Goal: Find specific page/section: Find specific page/section

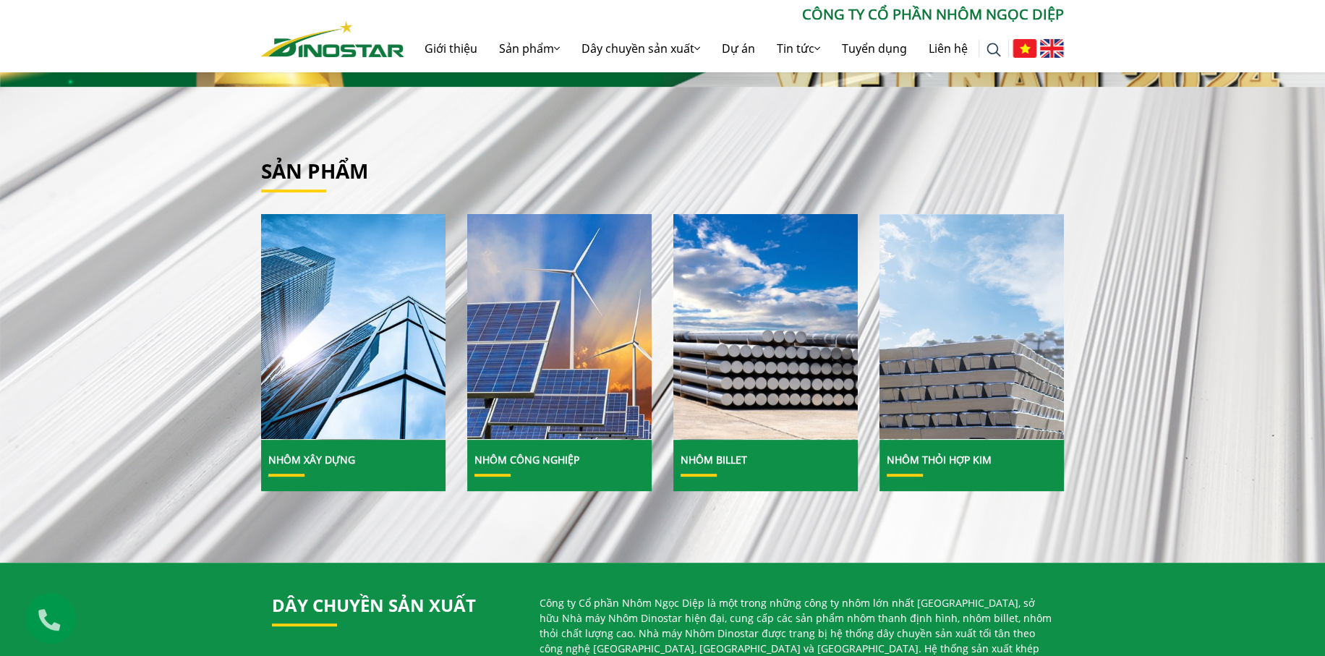
scroll to position [217, 0]
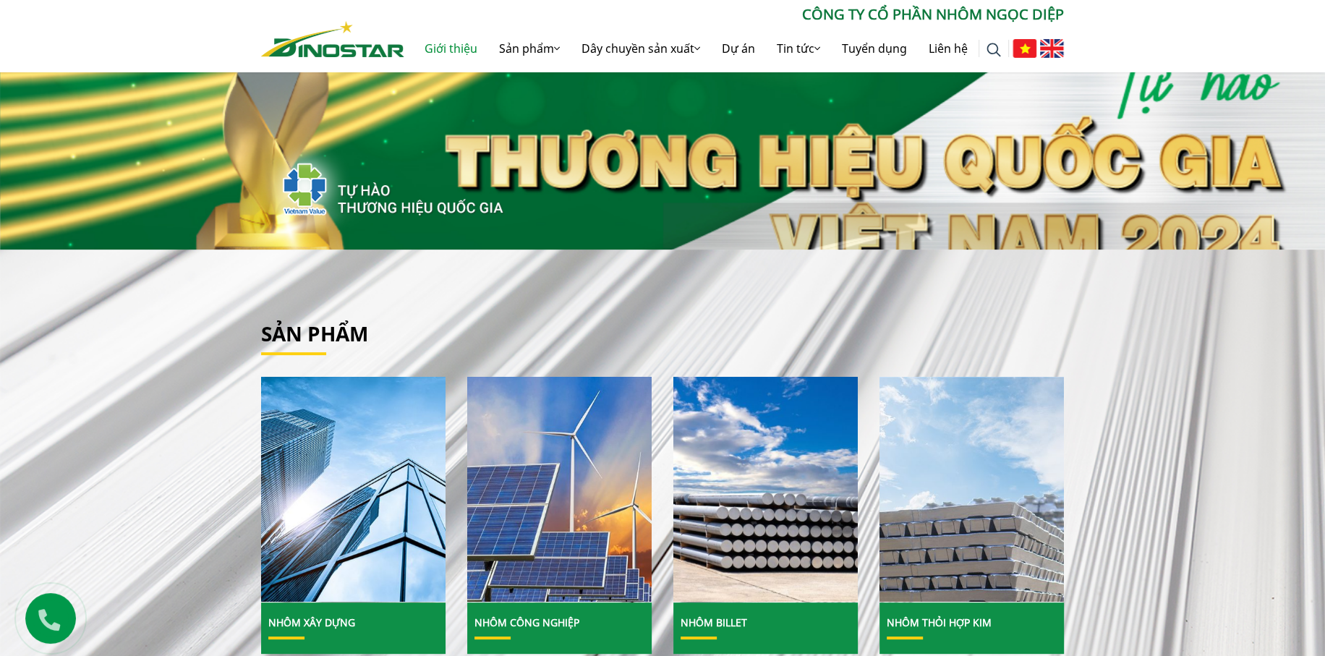
click at [488, 49] on link "Giới thiệu" at bounding box center [451, 48] width 75 height 46
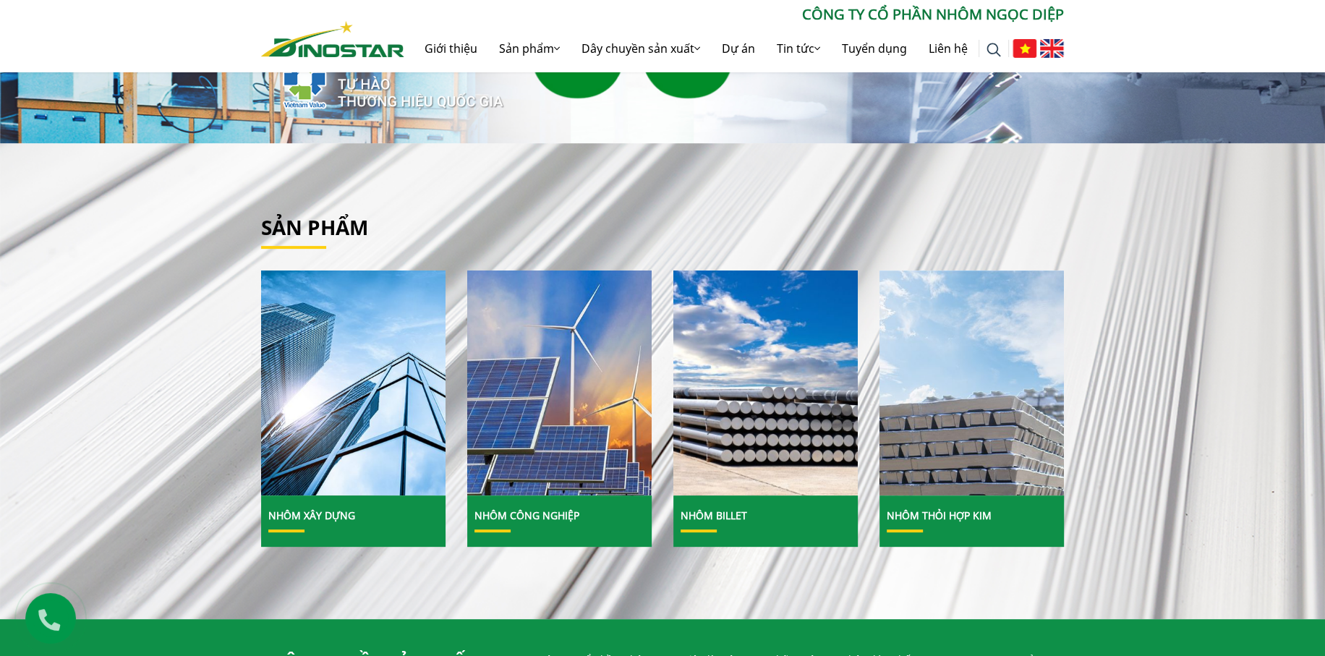
scroll to position [145, 0]
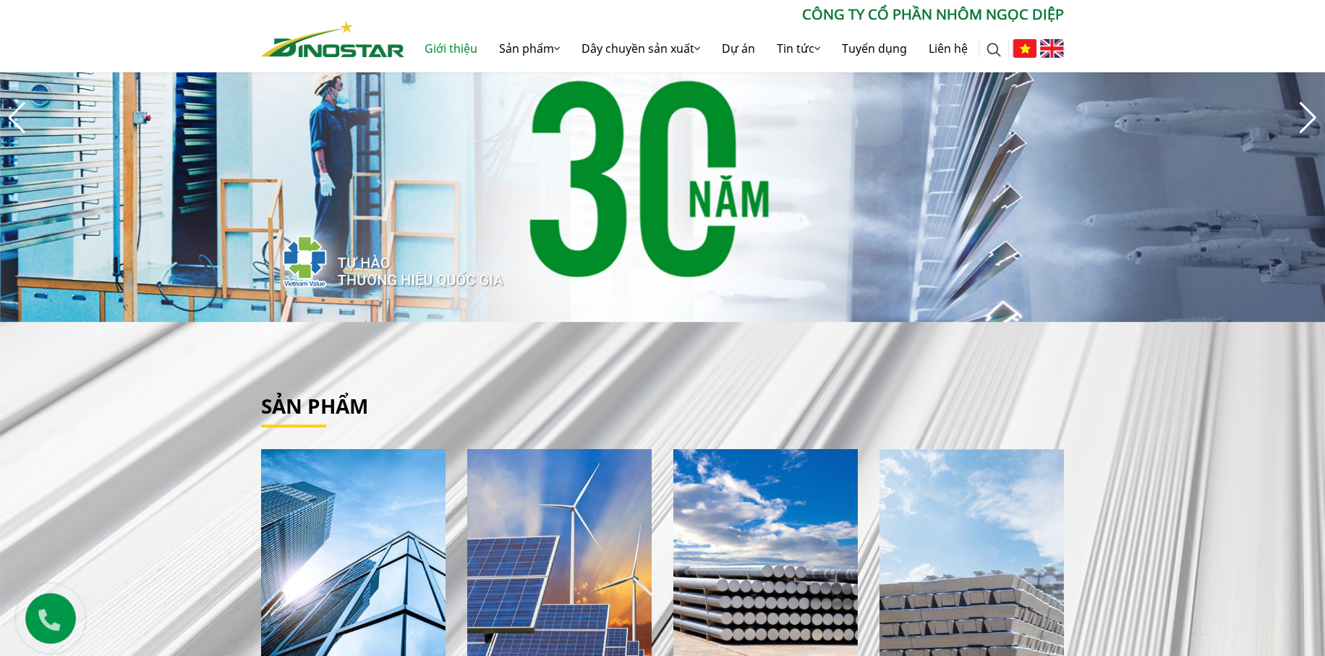
click at [481, 45] on link "Giới thiệu" at bounding box center [451, 48] width 75 height 46
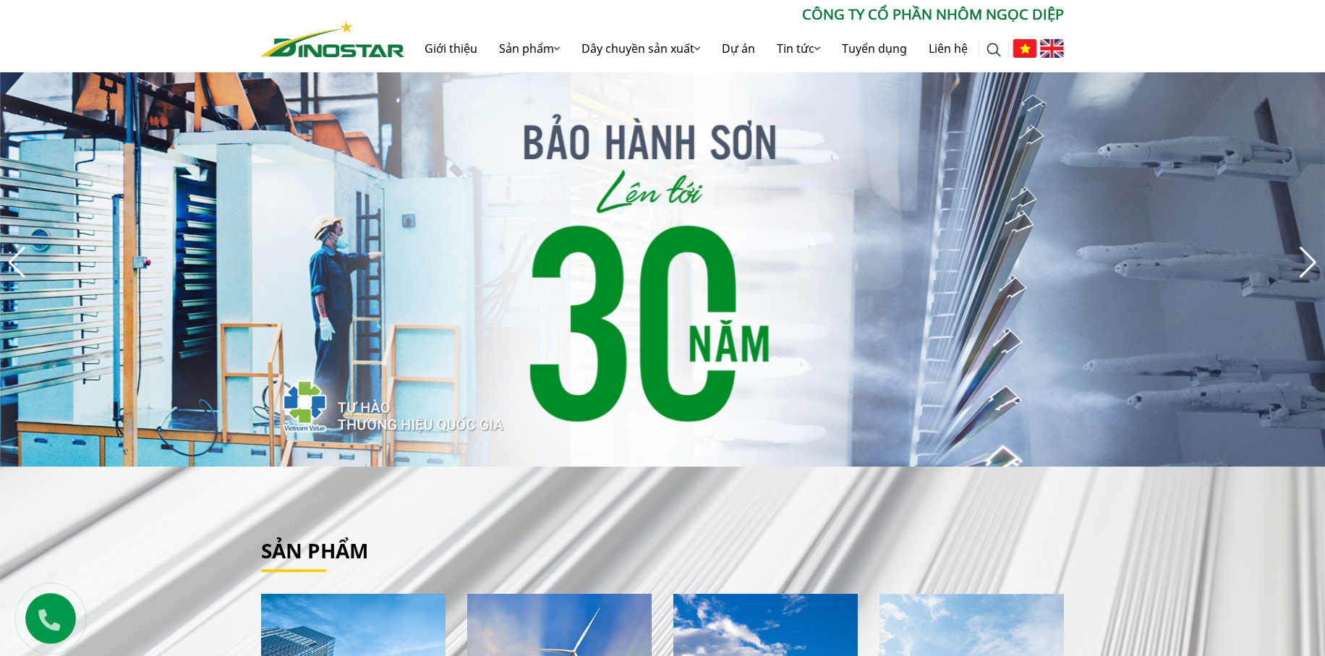
scroll to position [0, 0]
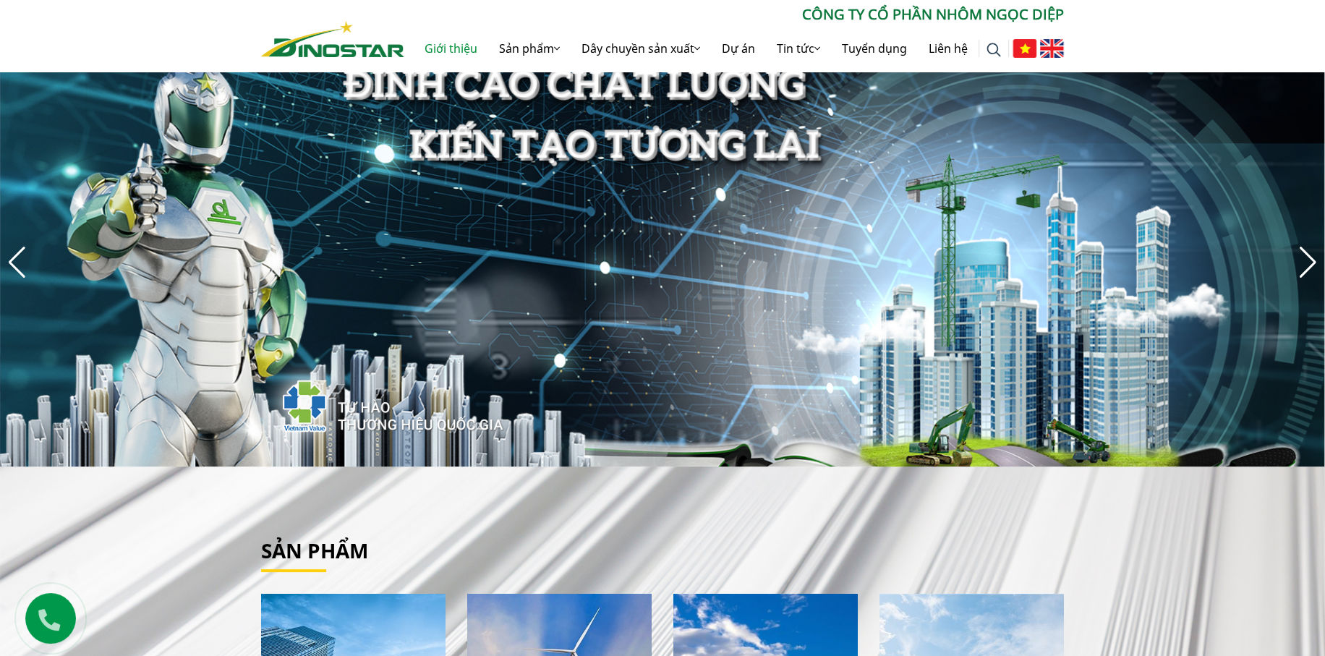
click at [488, 43] on link "Giới thiệu" at bounding box center [451, 48] width 75 height 46
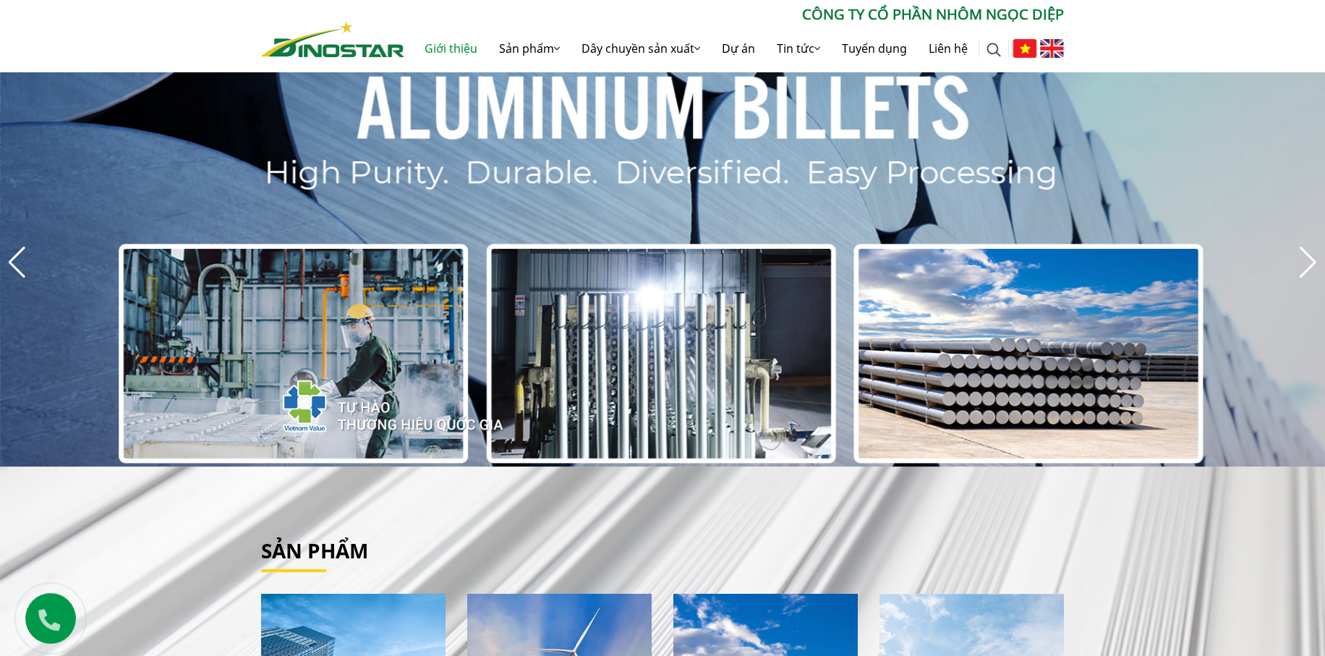
click at [480, 44] on link "Giới thiệu" at bounding box center [451, 48] width 75 height 46
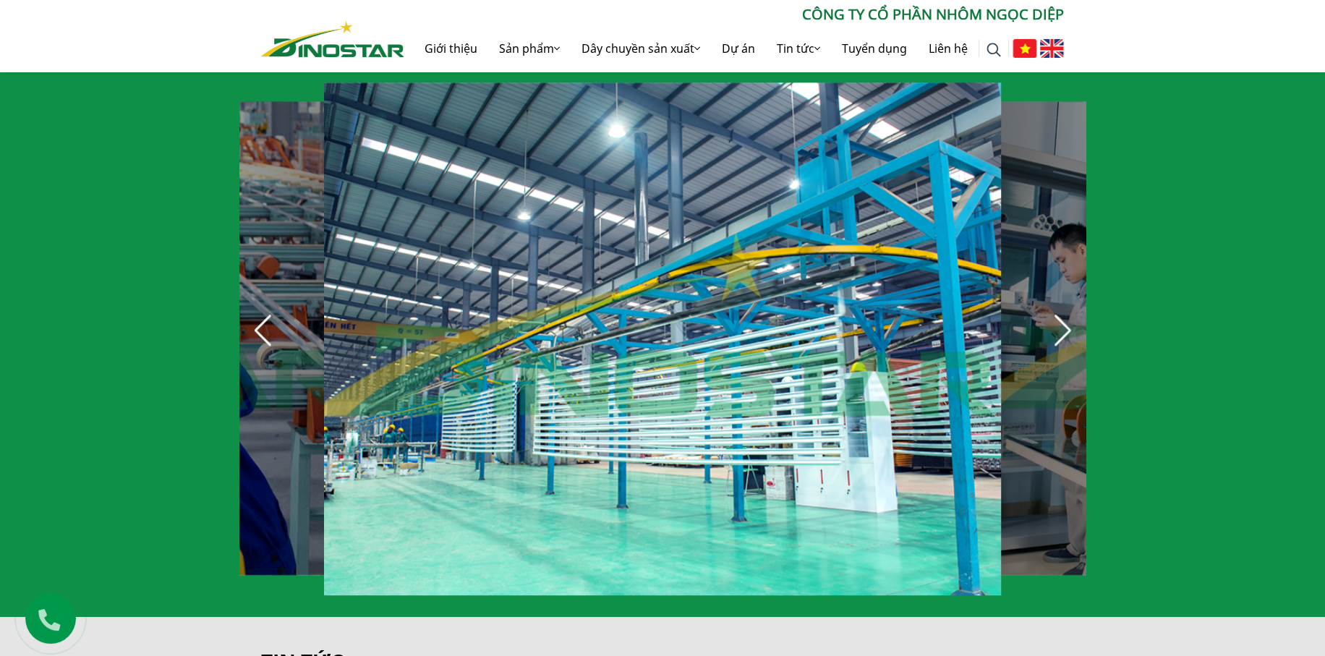
scroll to position [992, 0]
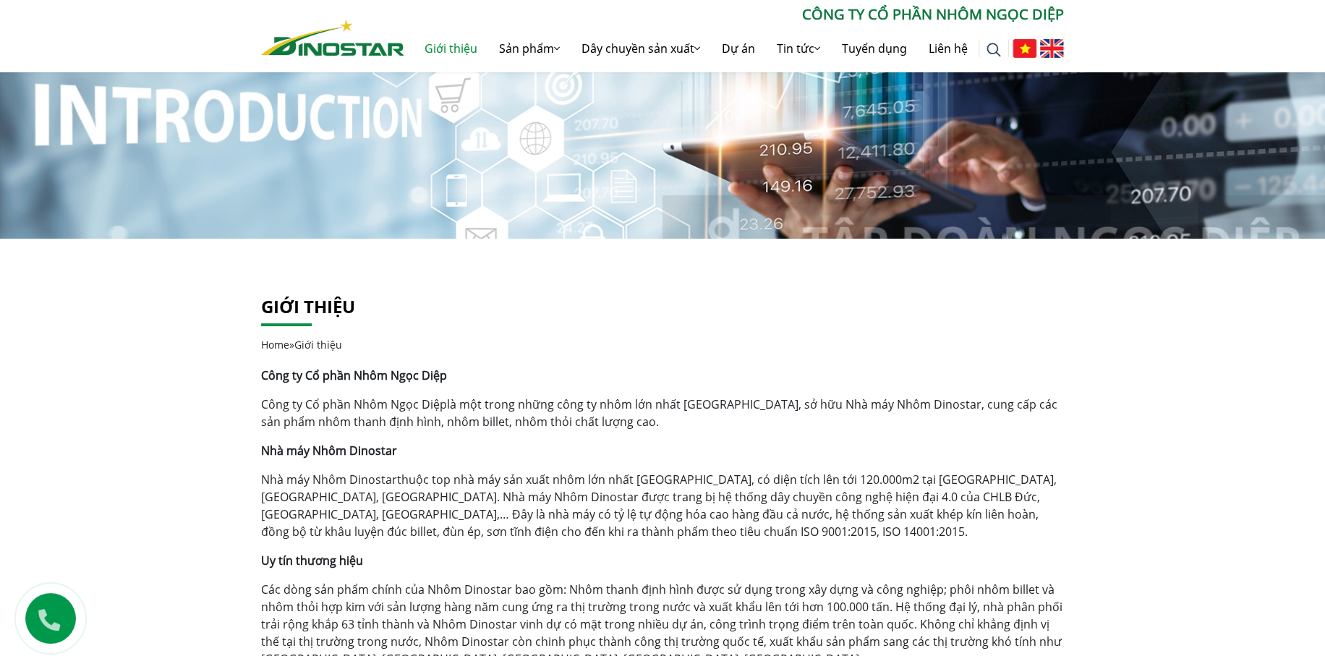
scroll to position [289, 0]
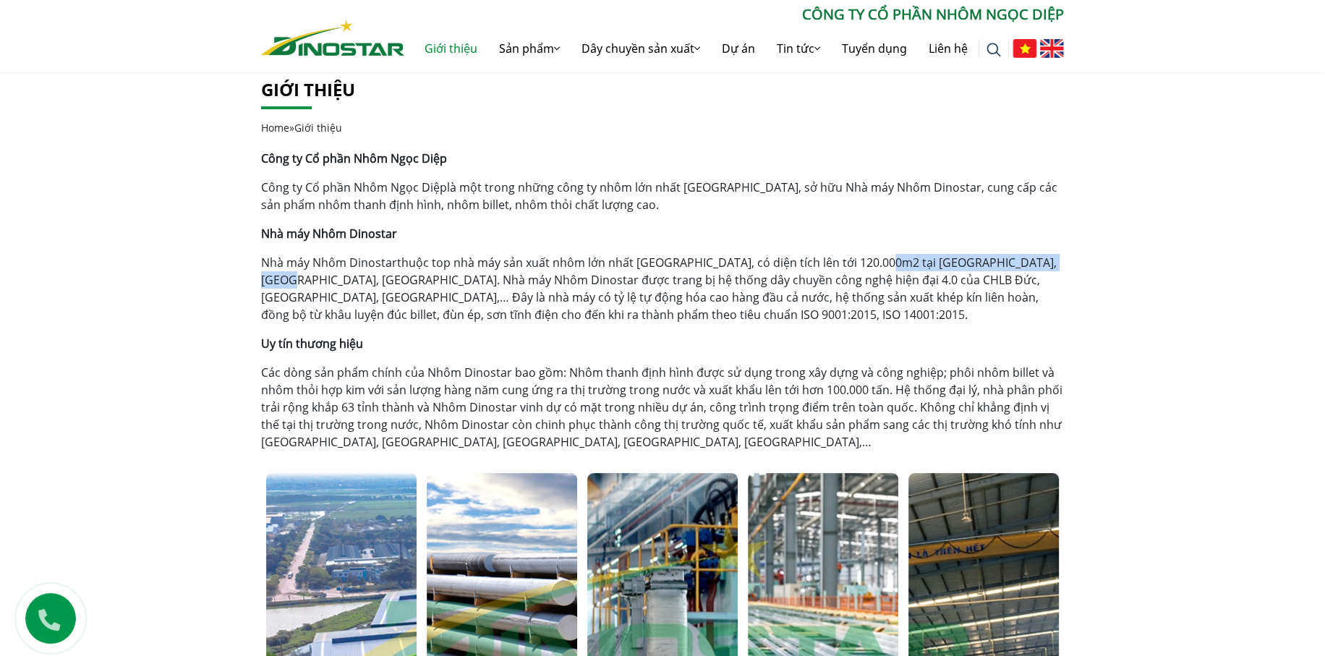
drag, startPoint x: 871, startPoint y: 260, endPoint x: 1060, endPoint y: 263, distance: 188.9
click at [1060, 263] on p "Nhà máy Nhôm Dinostar thuộc top nhà máy sản xuất nhôm lớn nhất [GEOGRAPHIC_DATA…" at bounding box center [662, 288] width 803 height 69
copy p "KCN Phố Nối A, [GEOGRAPHIC_DATA], [GEOGRAPHIC_DATA]"
click at [721, 315] on p "Nhà máy Nhôm Dinostar thuộc top nhà máy sản xuất nhôm lớn nhất [GEOGRAPHIC_DATA…" at bounding box center [662, 288] width 803 height 69
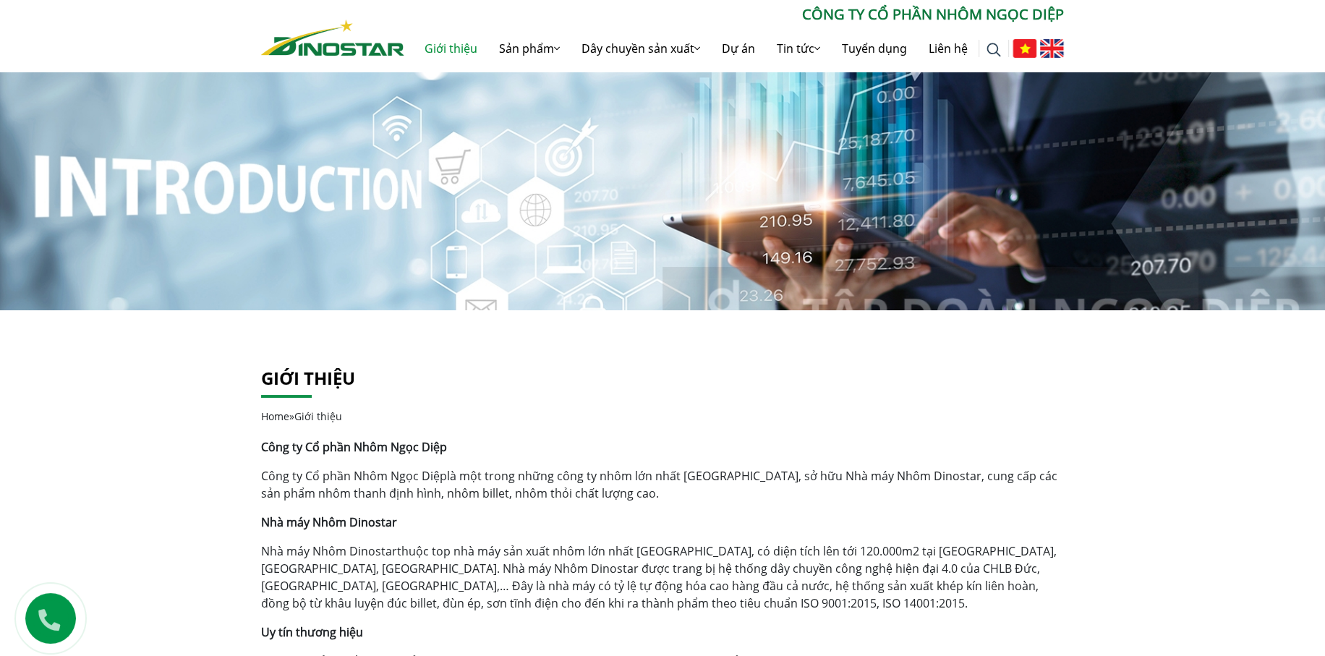
scroll to position [0, 0]
